Goal: Transaction & Acquisition: Obtain resource

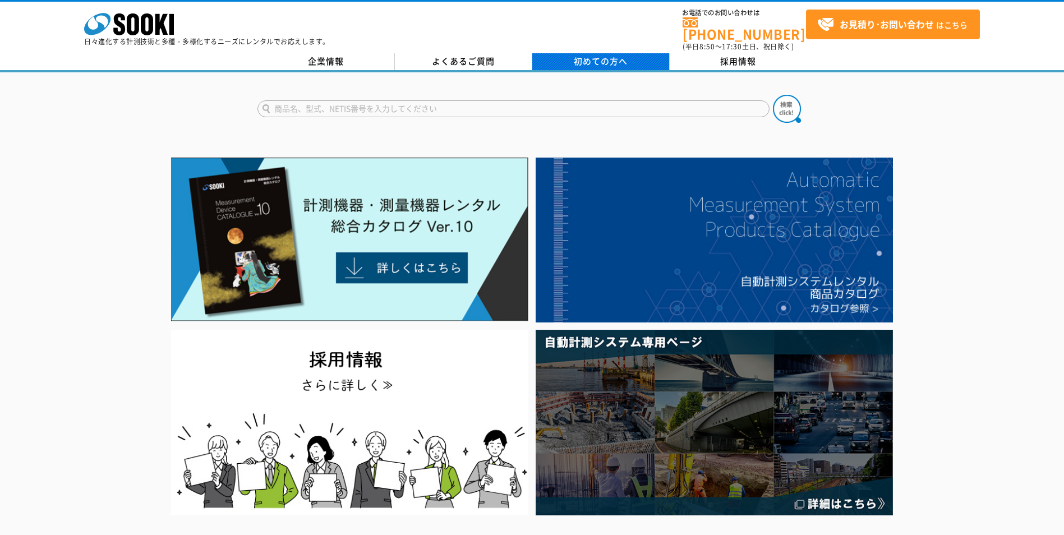
click at [627, 54] on link "初めての方へ" at bounding box center [600, 61] width 137 height 17
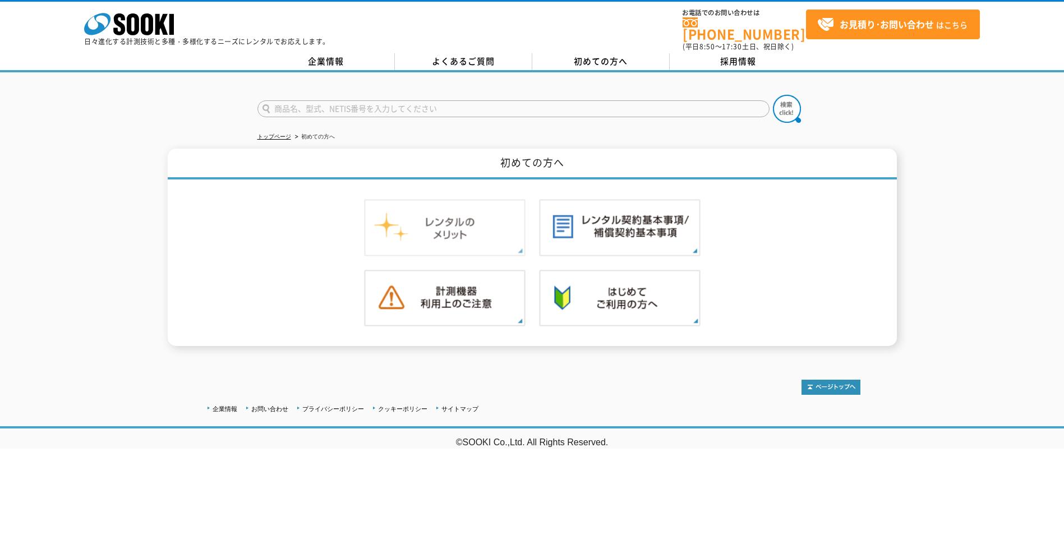
click at [449, 211] on img at bounding box center [444, 227] width 161 height 57
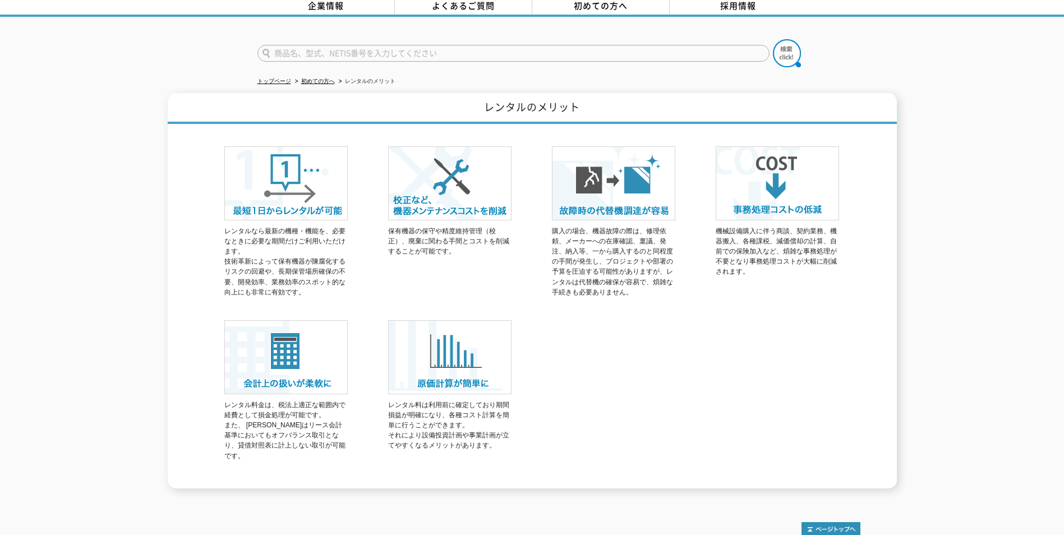
scroll to position [105, 0]
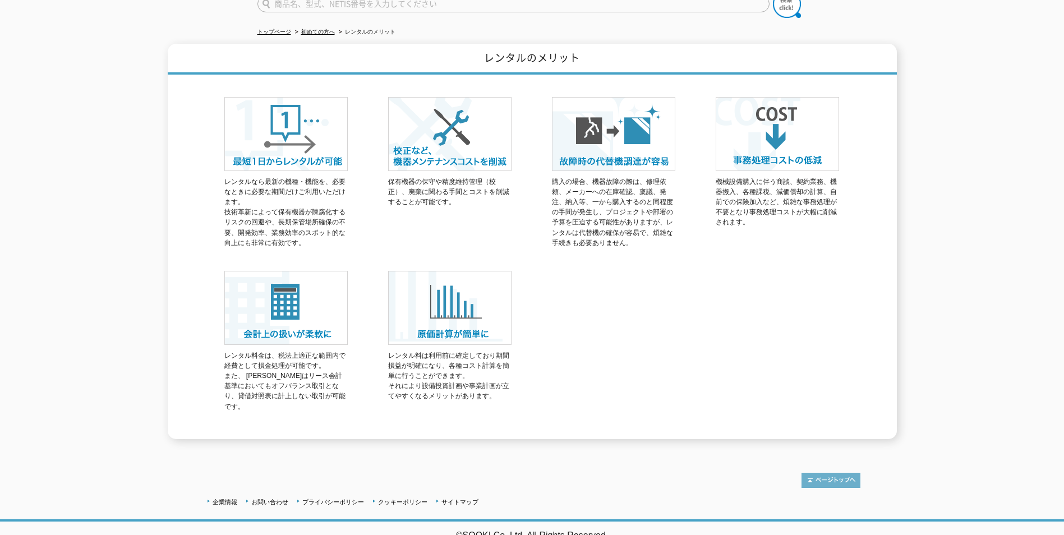
click at [848, 473] on img at bounding box center [830, 480] width 59 height 15
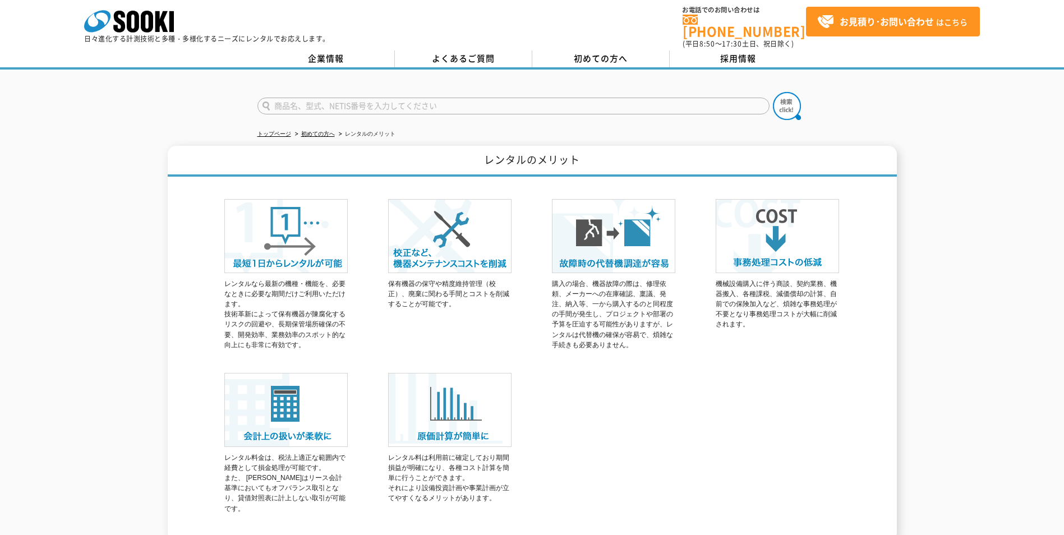
scroll to position [0, 0]
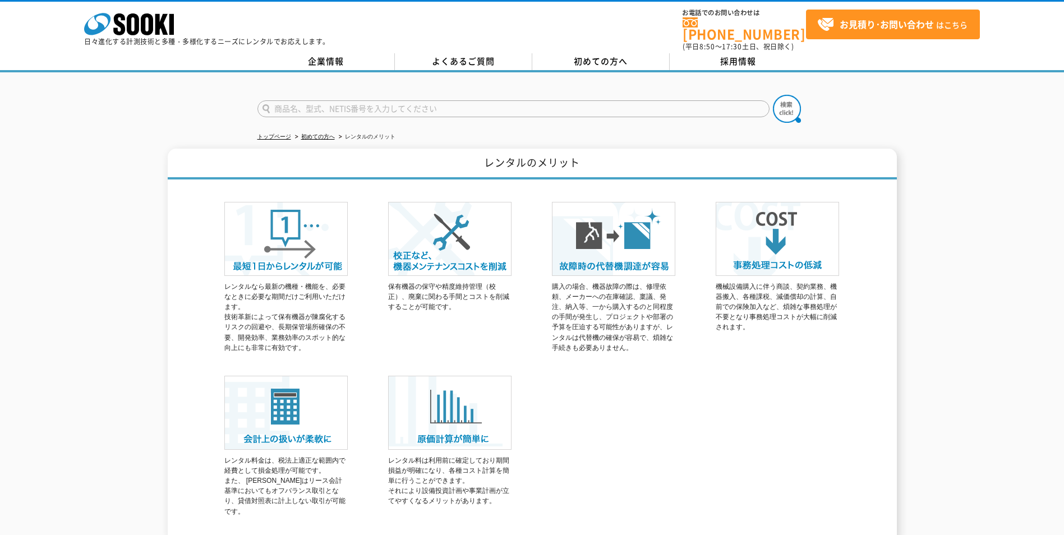
click at [644, 100] on input "text" at bounding box center [513, 108] width 512 height 17
paste input "硫化水素、二酸化硫黄ガス無線モニタリングシステム"
type input "硫化水素、二酸化硫黄ガス無線モニタリングシステム"
click at [786, 104] on img at bounding box center [787, 109] width 28 height 28
